Goal: Task Accomplishment & Management: Use online tool/utility

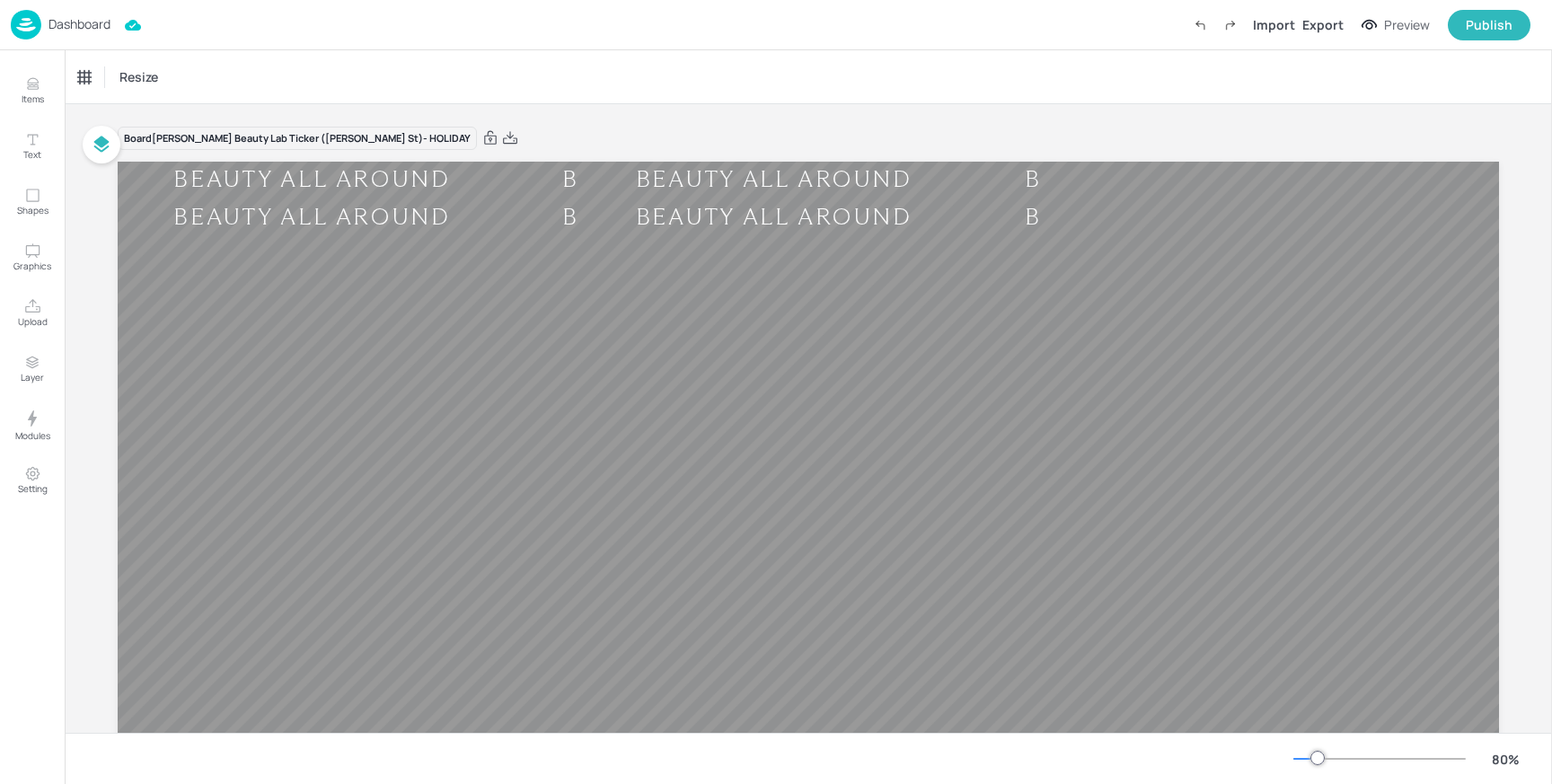
click at [79, 20] on p "Dashboard" at bounding box center [79, 25] width 62 height 13
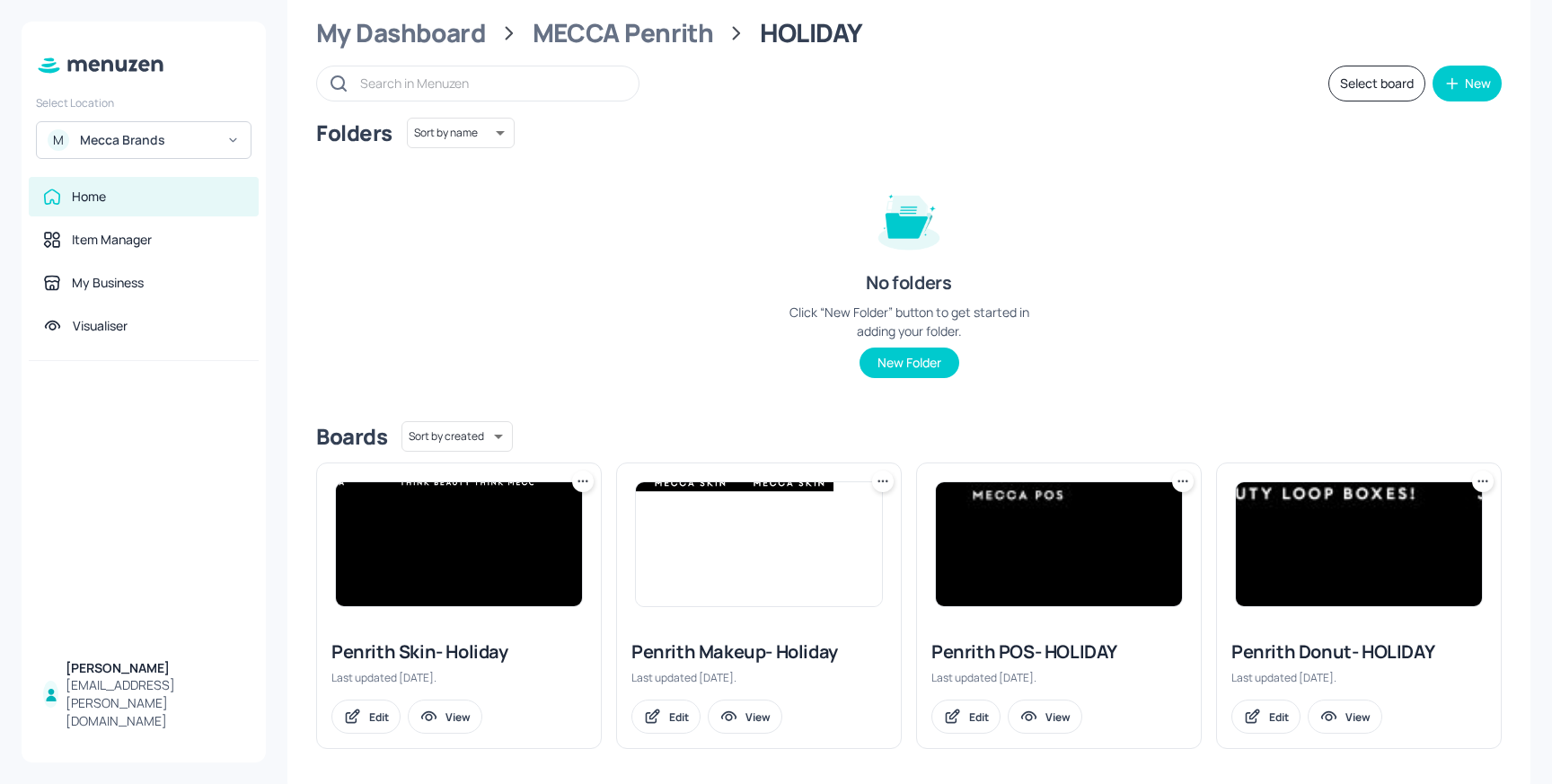
scroll to position [55, 0]
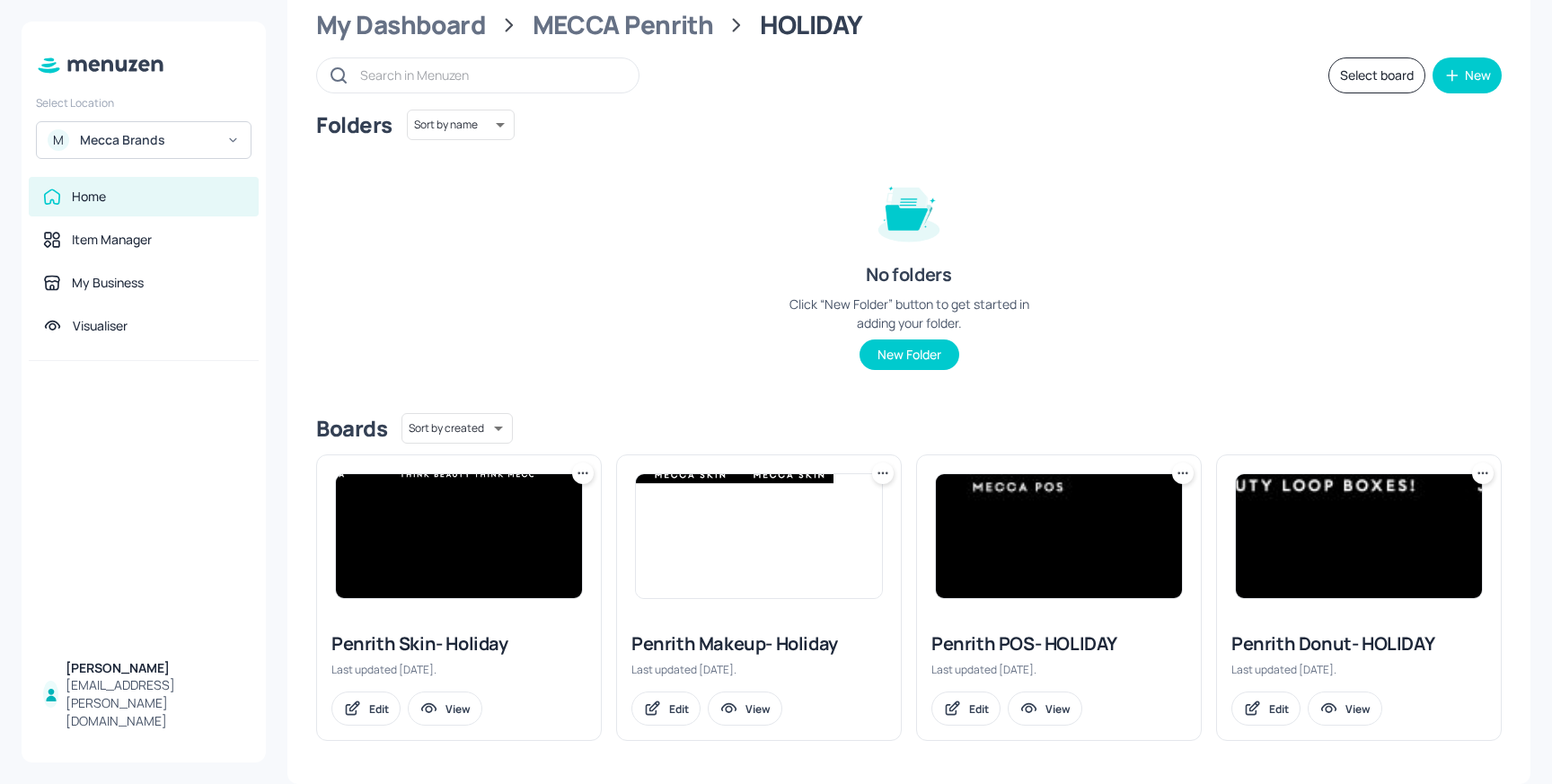
click at [714, 515] on img at bounding box center [759, 536] width 246 height 124
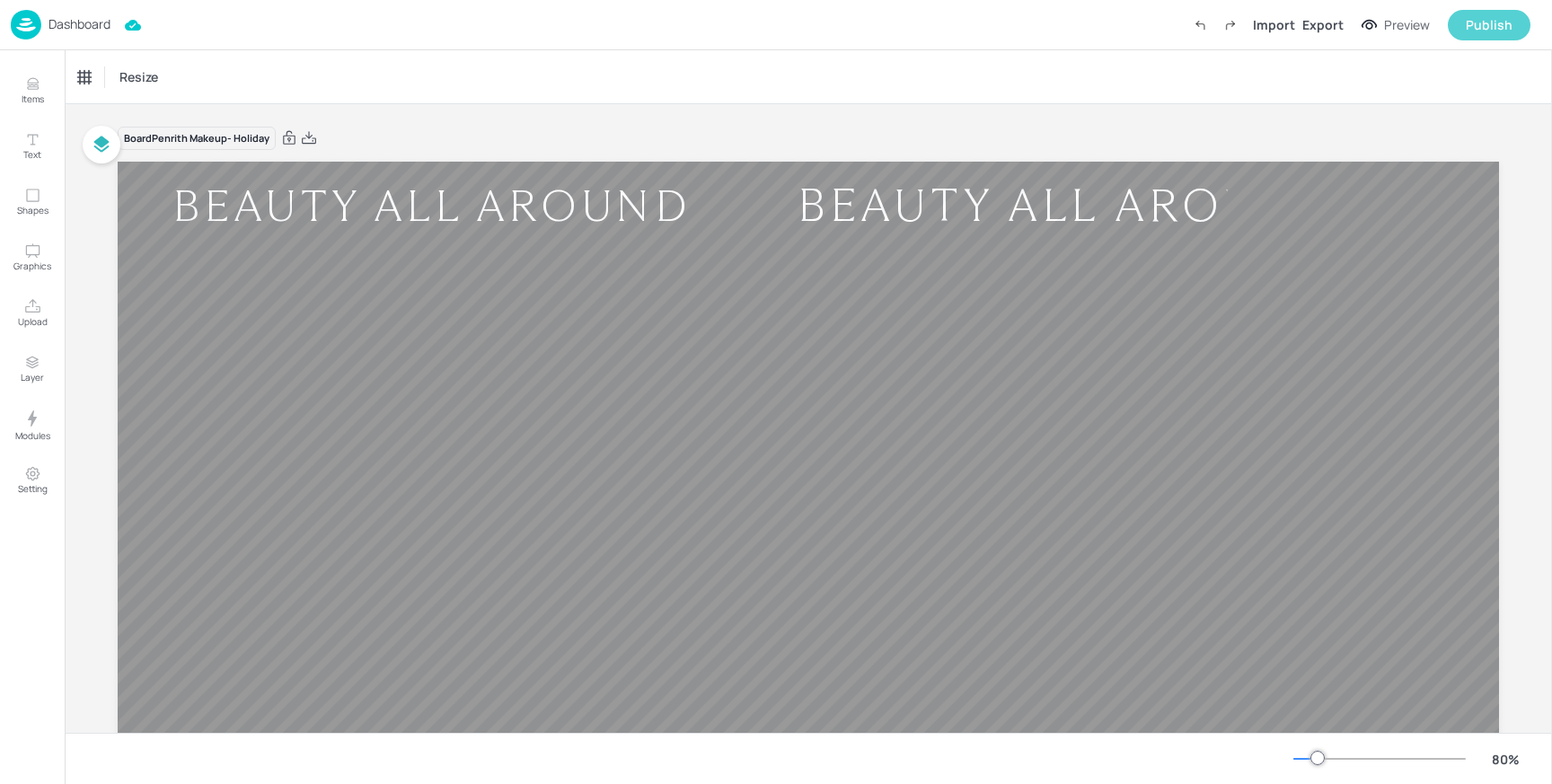
click at [1477, 31] on div "Publish" at bounding box center [1488, 25] width 46 height 20
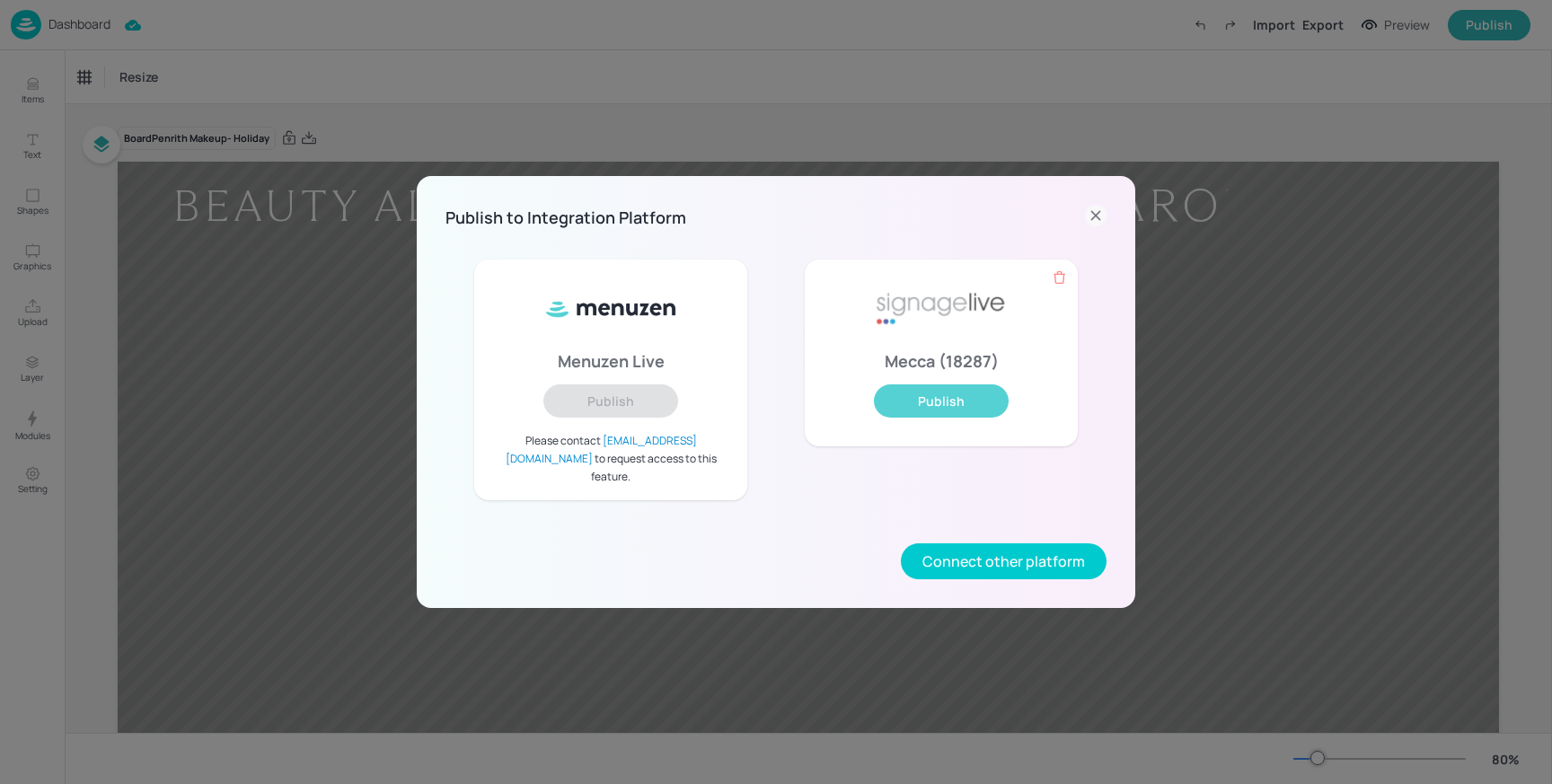
click at [939, 403] on button "Publish" at bounding box center [941, 401] width 134 height 34
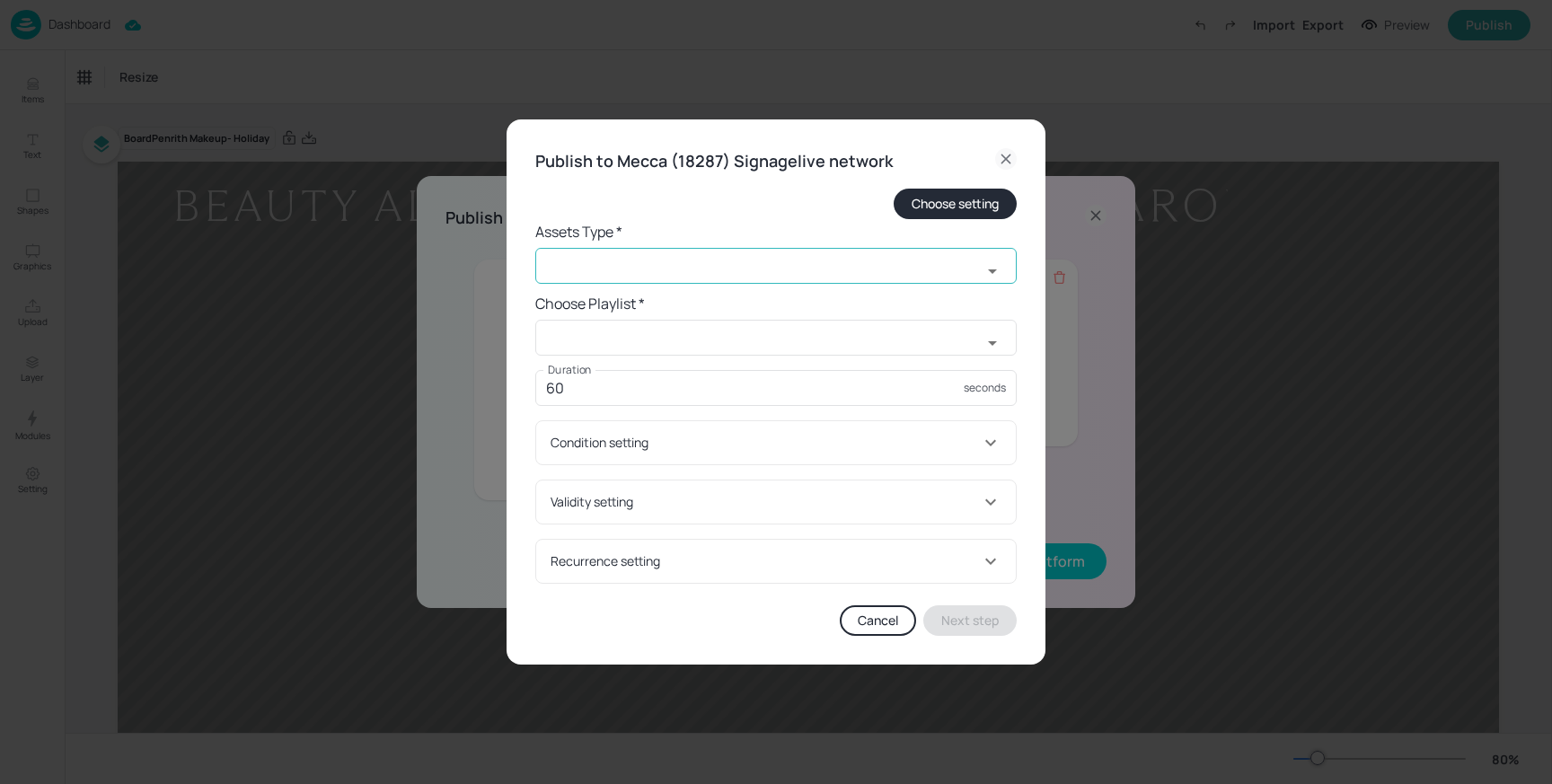
click at [620, 253] on input "text" at bounding box center [758, 266] width 446 height 36
click at [610, 313] on li "widget" at bounding box center [776, 305] width 482 height 30
type input "widget"
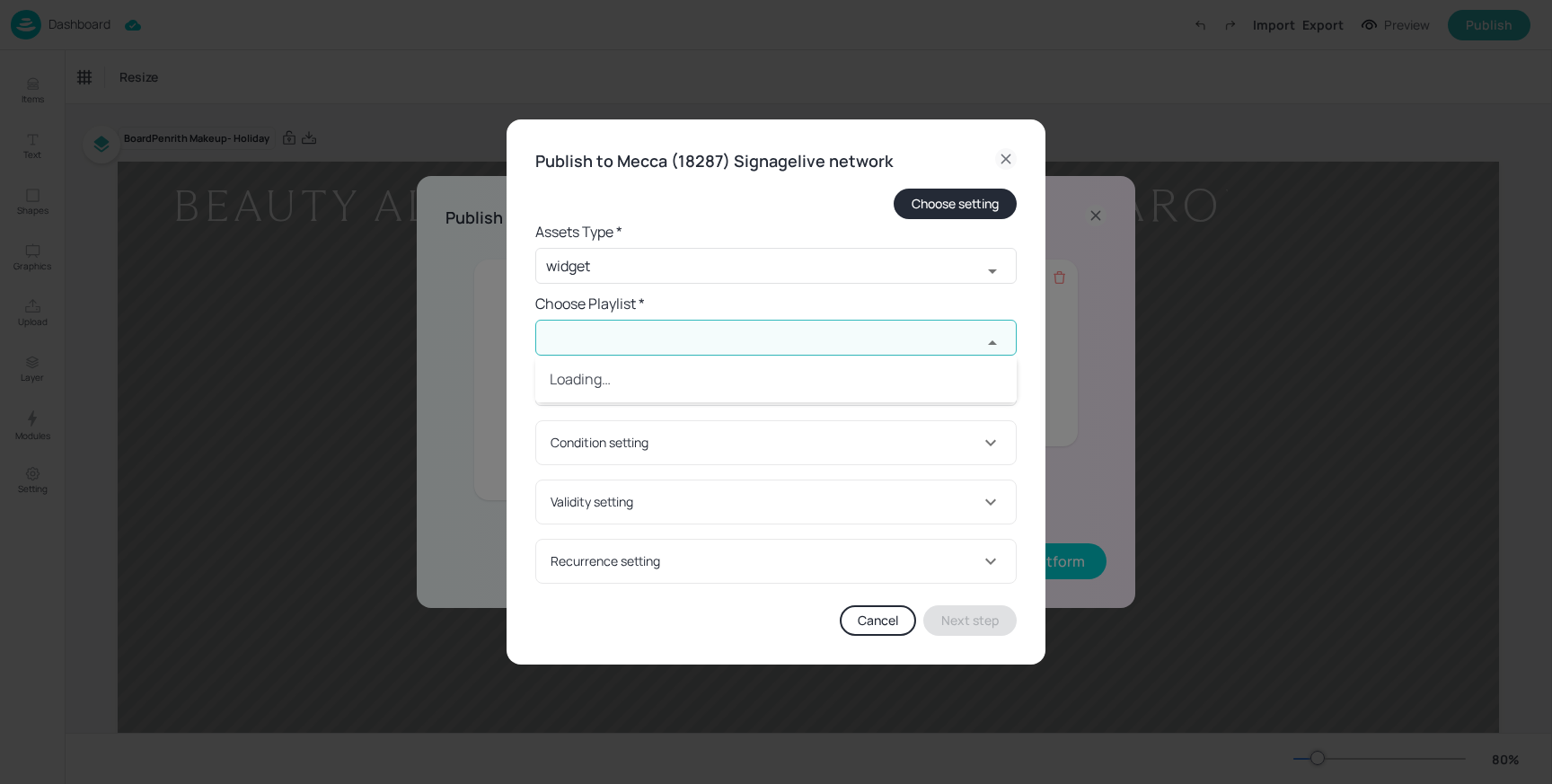
click at [603, 342] on input "text" at bounding box center [758, 338] width 446 height 36
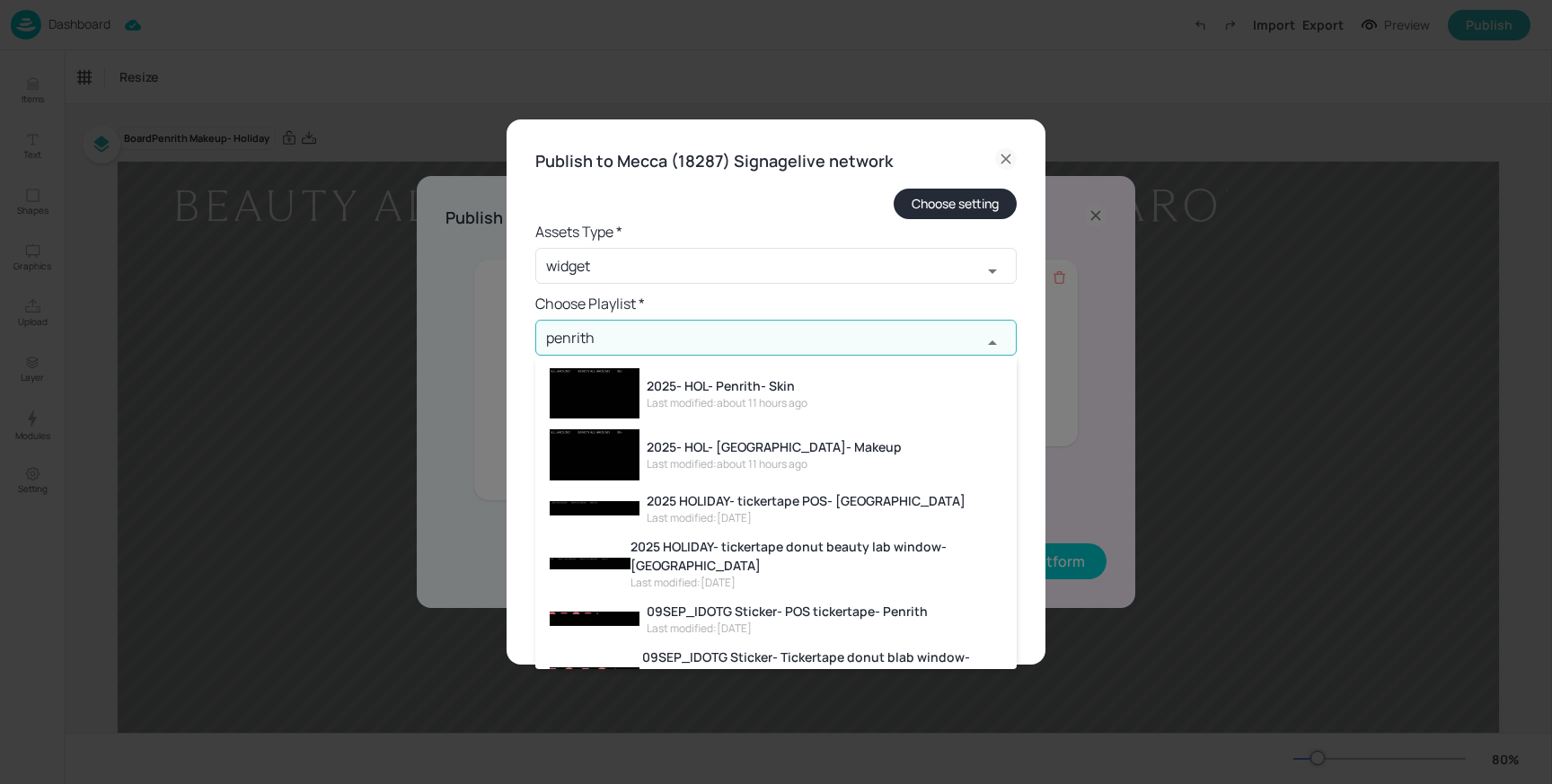
click at [731, 449] on div "2025- HOL- [GEOGRAPHIC_DATA]- Makeup" at bounding box center [774, 446] width 255 height 19
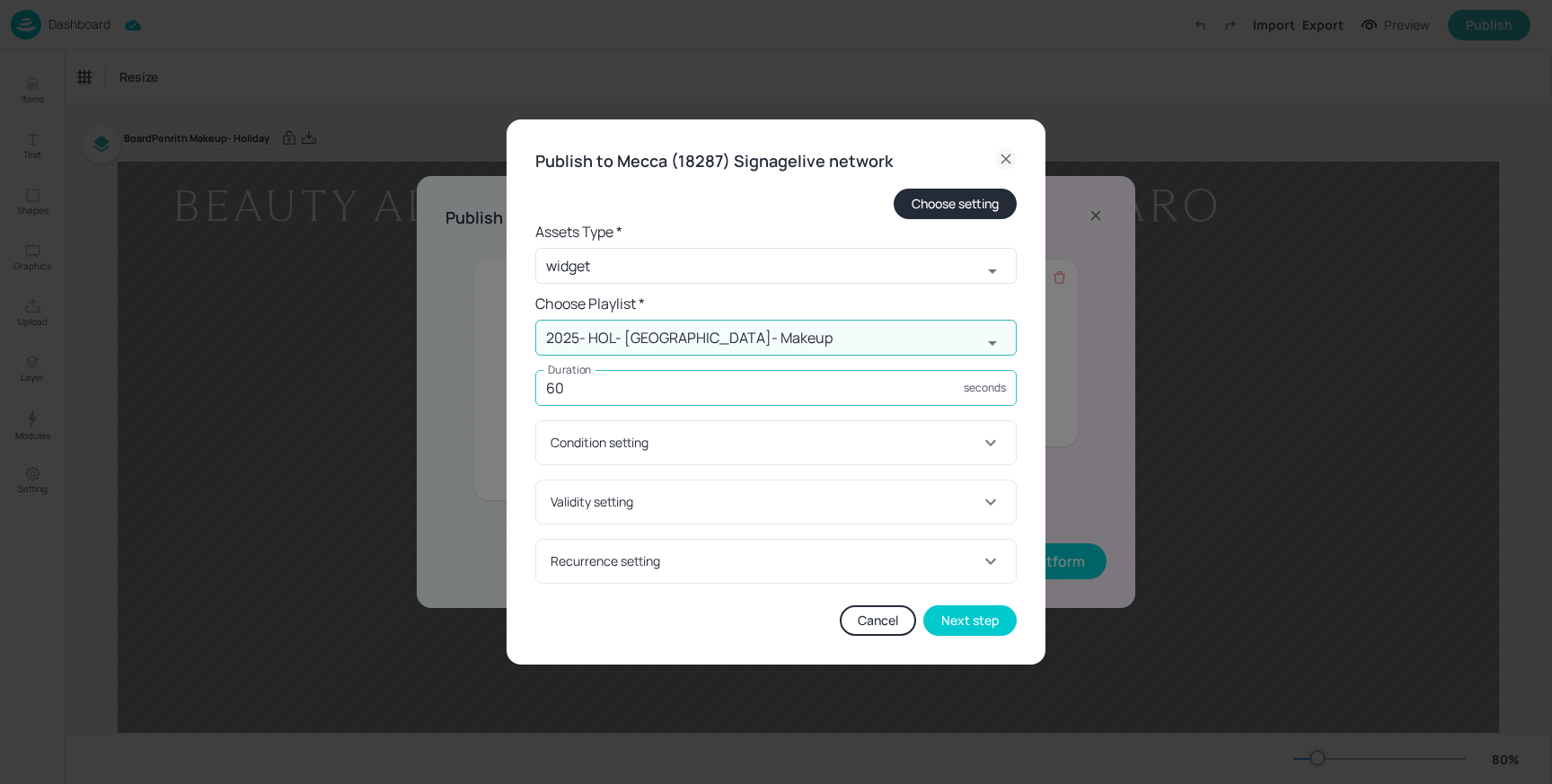
type input "2025- HOL- [GEOGRAPHIC_DATA]- Makeup"
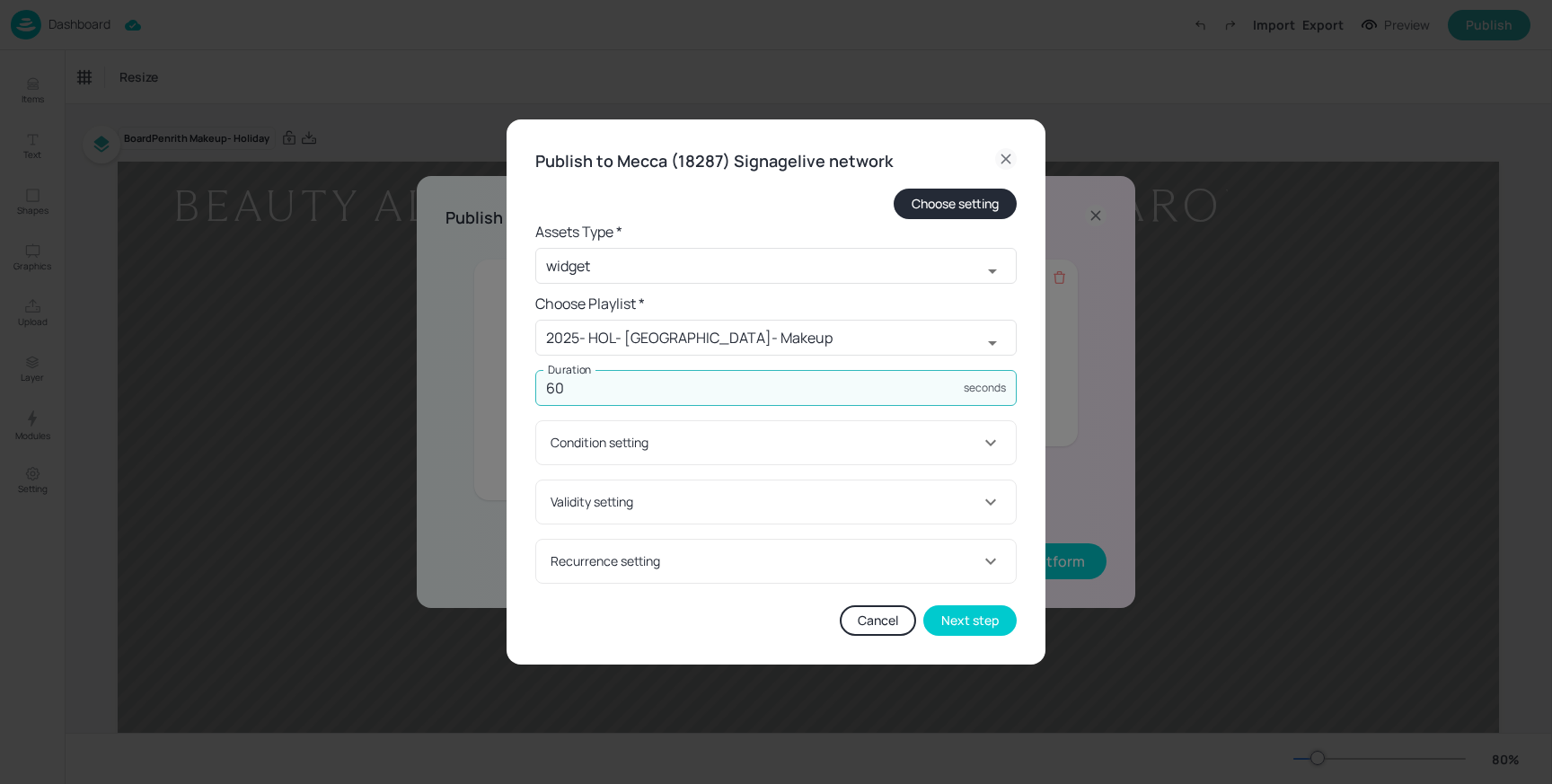
click at [711, 389] on input "60" at bounding box center [749, 388] width 428 height 36
type input "6000"
click at [990, 624] on button "Next step" at bounding box center [970, 620] width 94 height 31
